Goal: Task Accomplishment & Management: Manage account settings

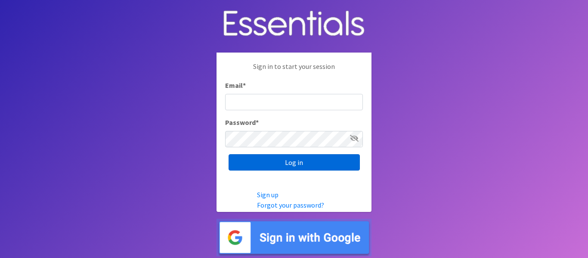
type input "[EMAIL_ADDRESS][DOMAIN_NAME]"
click at [271, 161] on input "Log in" at bounding box center [294, 162] width 131 height 16
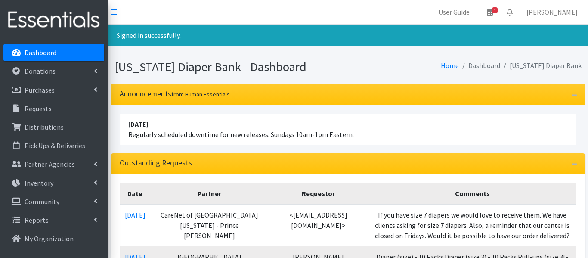
click at [271, 161] on div "Outstanding Requests" at bounding box center [348, 163] width 474 height 21
click at [57, 133] on link "Distributions" at bounding box center [53, 126] width 101 height 17
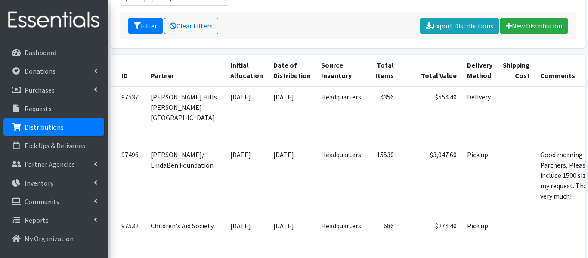
scroll to position [159, 0]
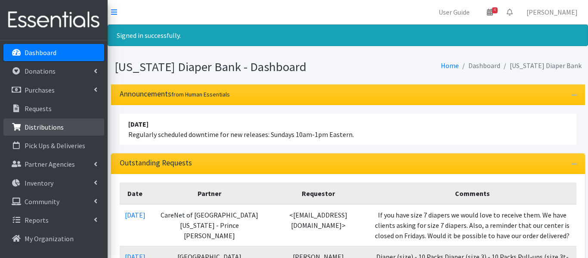
click at [59, 129] on p "Distributions" at bounding box center [44, 127] width 39 height 9
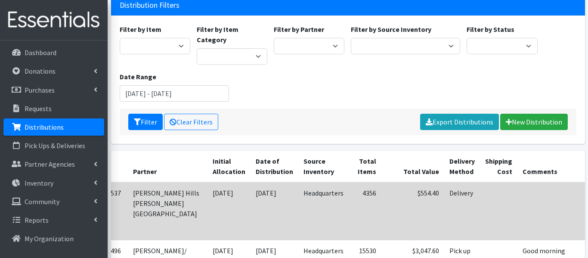
scroll to position [0, 26]
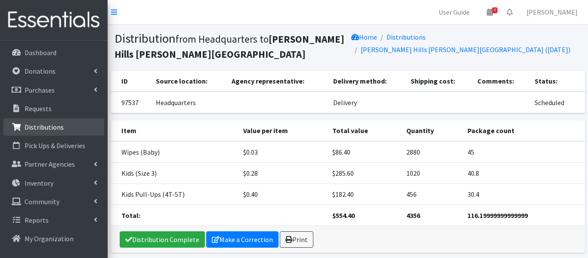
click at [65, 124] on link "Distributions" at bounding box center [53, 126] width 101 height 17
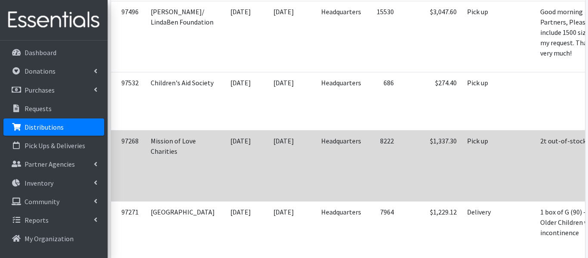
scroll to position [298, 0]
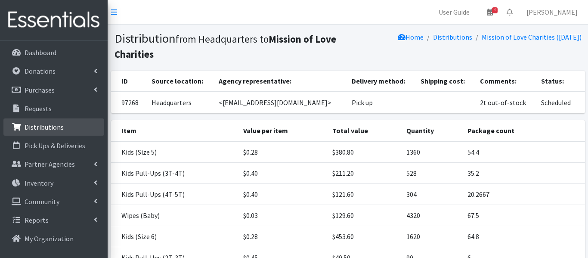
click at [50, 129] on p "Distributions" at bounding box center [44, 127] width 39 height 9
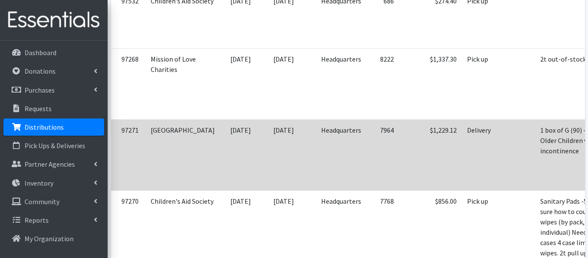
scroll to position [0, 26]
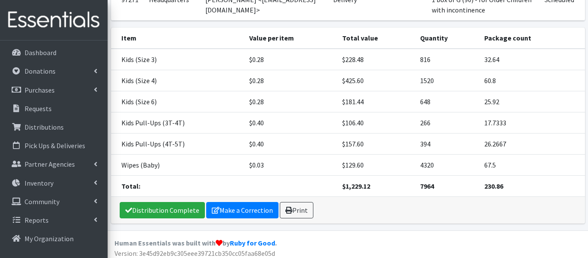
scroll to position [118, 0]
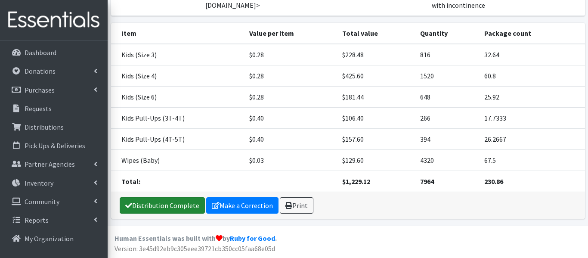
click at [169, 204] on link "Distribution Complete" at bounding box center [162, 205] width 85 height 16
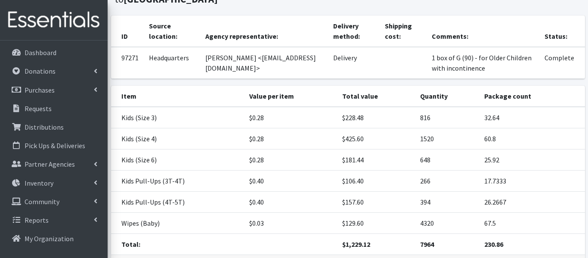
scroll to position [83, 0]
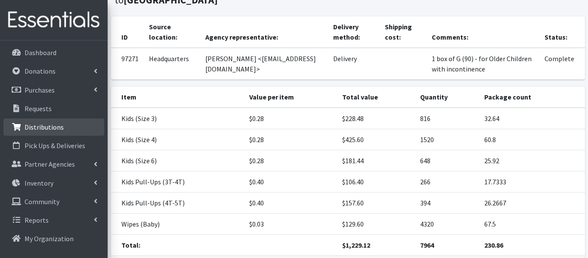
click at [75, 123] on link "Distributions" at bounding box center [53, 126] width 101 height 17
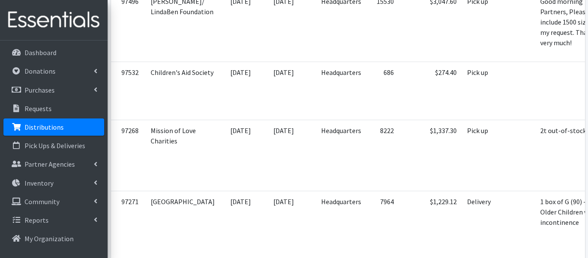
scroll to position [310, 0]
click at [225, 111] on td "[DATE]" at bounding box center [246, 91] width 43 height 58
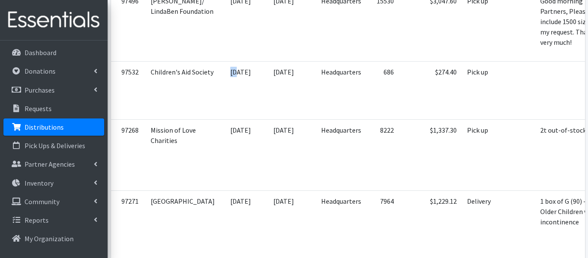
click at [225, 111] on td "[DATE]" at bounding box center [246, 91] width 43 height 58
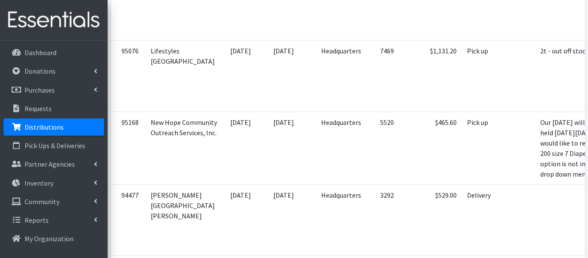
scroll to position [1685, 0]
